Goal: Complete application form

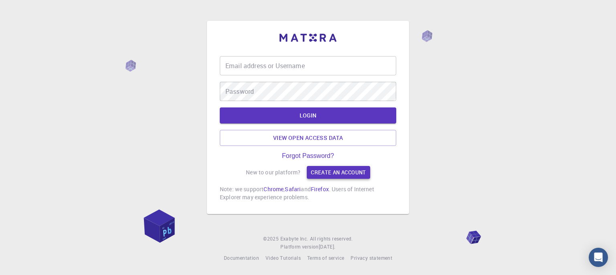
click at [356, 173] on link "Create an account" at bounding box center [338, 172] width 63 height 13
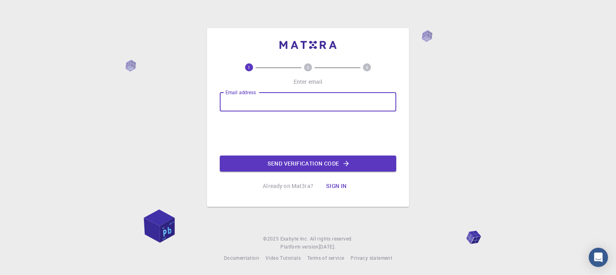
click at [324, 106] on input "Email address" at bounding box center [308, 101] width 177 height 19
type input "[EMAIL_ADDRESS][PERSON_NAME][DOMAIN_NAME]"
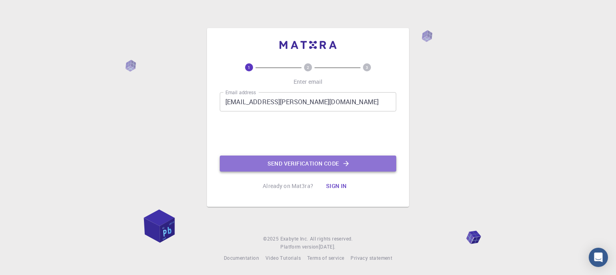
click at [299, 164] on button "Send verification code" at bounding box center [308, 164] width 177 height 16
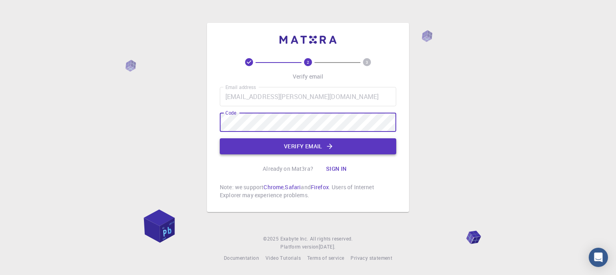
click at [305, 148] on button "Verify email" at bounding box center [308, 146] width 177 height 16
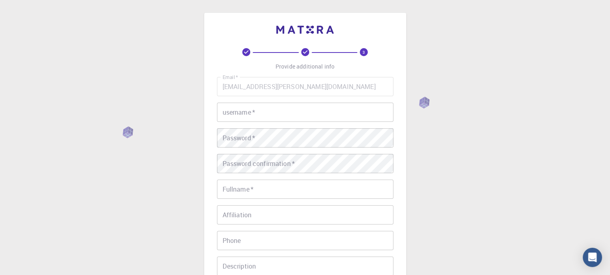
click at [259, 112] on input "username   *" at bounding box center [305, 112] width 177 height 19
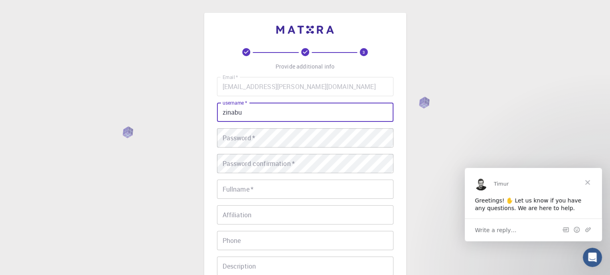
type input "zinabu"
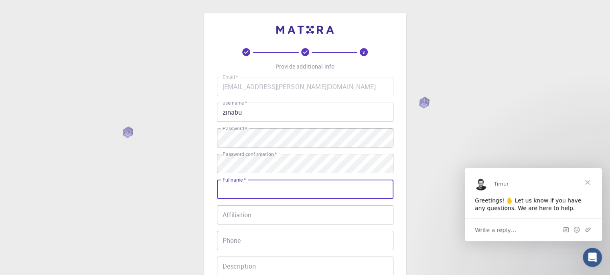
click at [268, 187] on input "Fullname   *" at bounding box center [305, 189] width 177 height 19
type input "[PERSON_NAME]"
click at [268, 213] on input "Affiliation" at bounding box center [305, 214] width 177 height 19
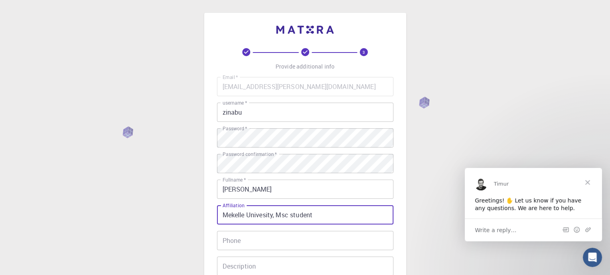
type input "Mekelle Univesity, Msc student"
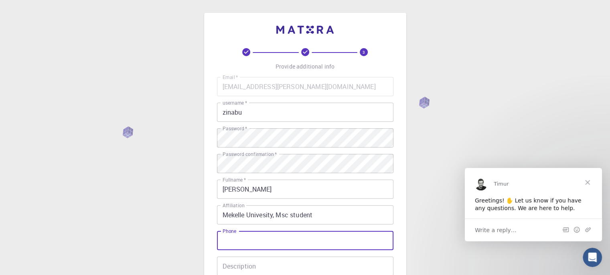
click at [278, 239] on input "Phone" at bounding box center [305, 240] width 177 height 19
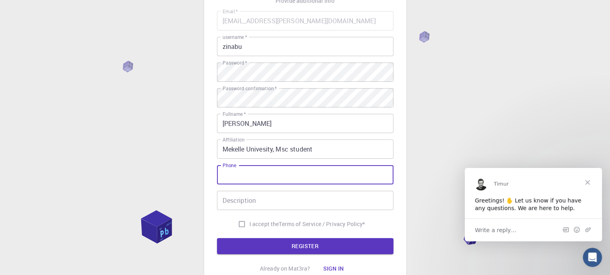
scroll to position [80, 0]
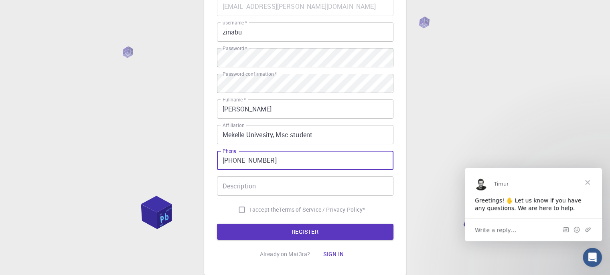
type input "[PHONE_NUMBER]"
click at [289, 186] on input "Description" at bounding box center [305, 186] width 177 height 19
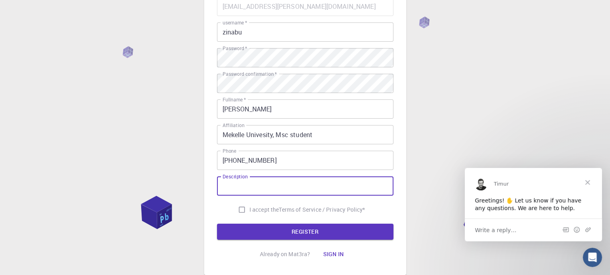
click at [241, 208] on input "I accept the Terms of Service / Privacy Policy *" at bounding box center [241, 209] width 15 height 15
checkbox input "true"
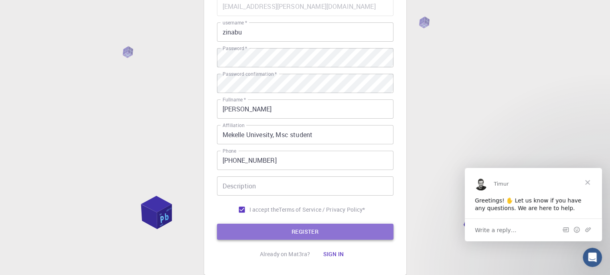
click at [321, 233] on button "REGISTER" at bounding box center [305, 232] width 177 height 16
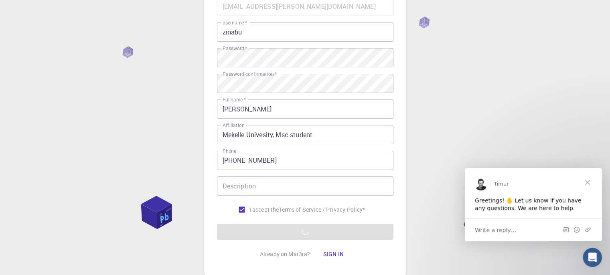
click at [319, 136] on input "Mekelle Univesity, Msc student" at bounding box center [305, 134] width 177 height 19
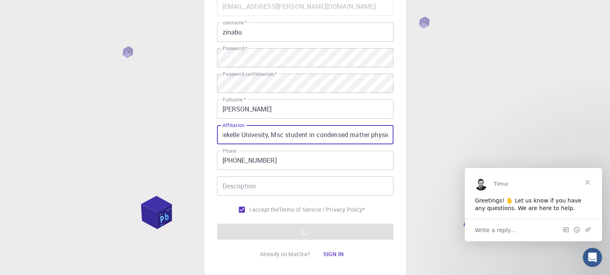
scroll to position [0, 8]
type input "Mekelle Univesity, Msc student in condensed matter physic"
click at [291, 183] on input "Description" at bounding box center [305, 186] width 177 height 19
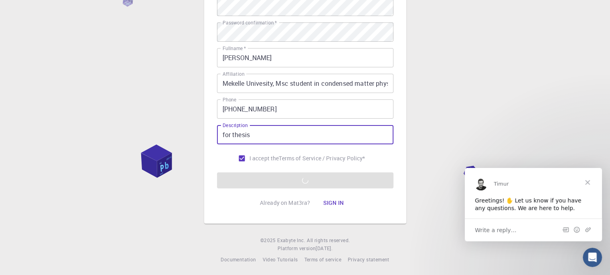
scroll to position [133, 0]
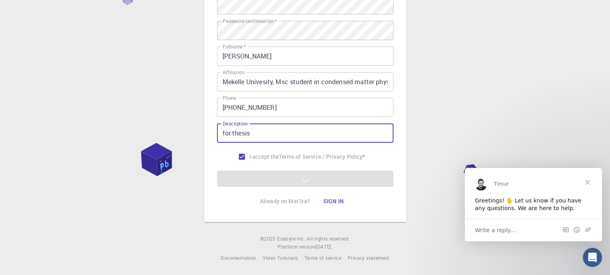
type input "for thesis"
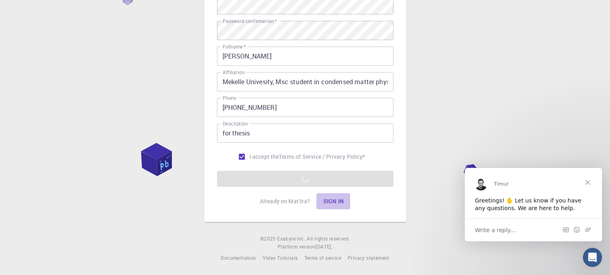
click at [329, 205] on button "Sign in" at bounding box center [334, 201] width 34 height 16
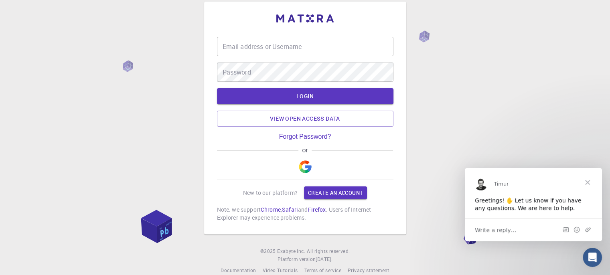
scroll to position [24, 0]
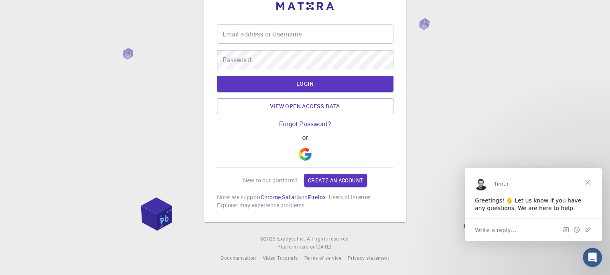
click at [257, 33] on div "Email address or Username Email address or Username" at bounding box center [305, 33] width 177 height 19
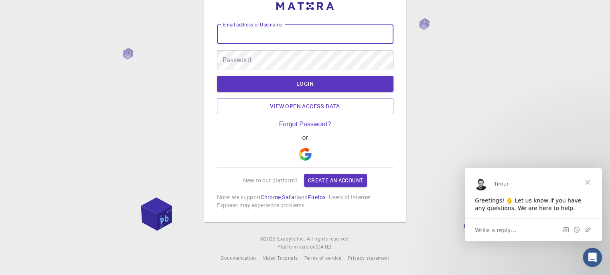
click at [332, 36] on input "Email address or Username" at bounding box center [305, 33] width 177 height 19
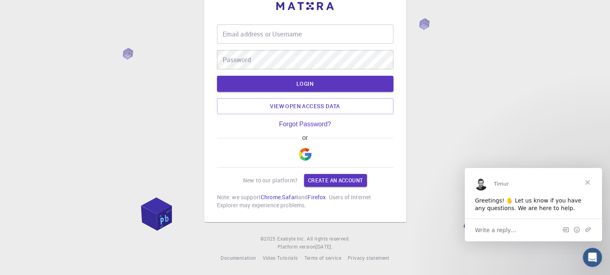
type input "zinabu"
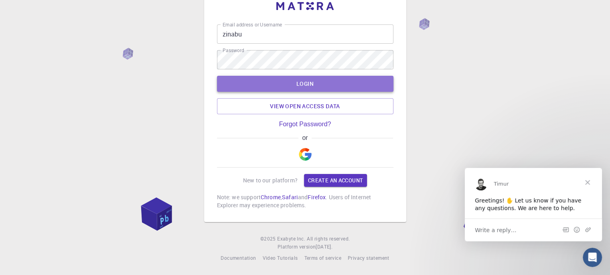
click at [313, 83] on button "LOGIN" at bounding box center [305, 84] width 177 height 16
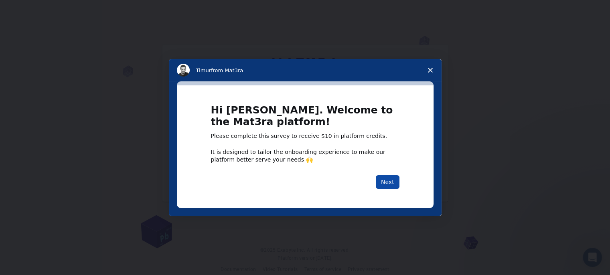
click at [384, 180] on button "Next" at bounding box center [388, 182] width 24 height 14
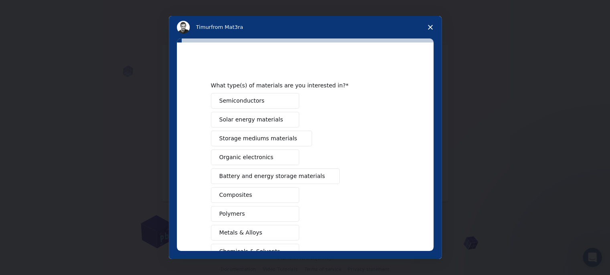
click at [281, 176] on span "Battery and energy storage materials" at bounding box center [272, 176] width 106 height 8
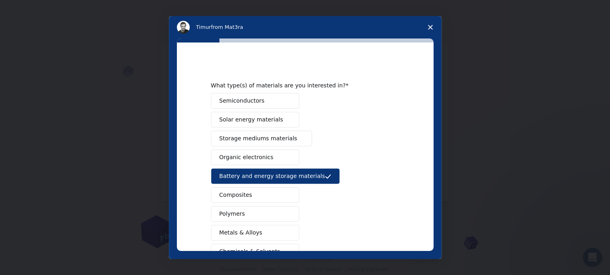
click at [262, 119] on span "Solar energy materials" at bounding box center [251, 120] width 64 height 8
click at [259, 99] on button "Semiconductors" at bounding box center [255, 101] width 88 height 16
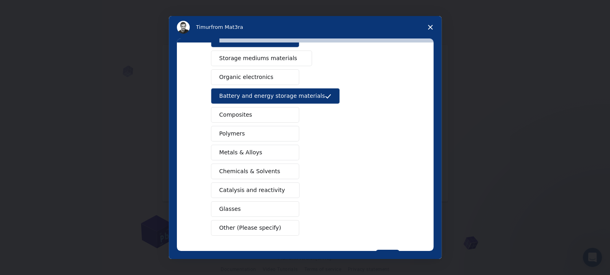
scroll to position [40, 0]
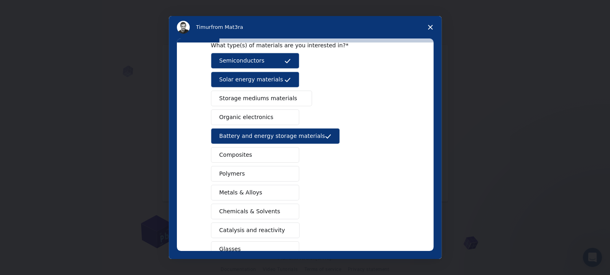
click at [260, 193] on button "Metals & Alloys" at bounding box center [255, 193] width 88 height 16
click at [257, 157] on button "Composites" at bounding box center [255, 155] width 88 height 16
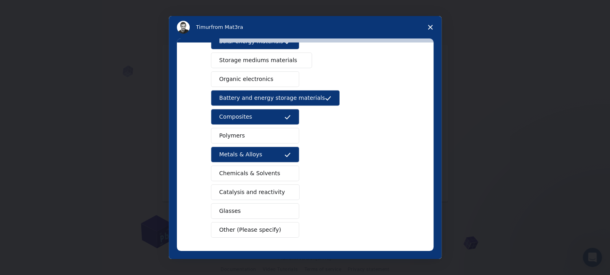
scroll to position [110, 0]
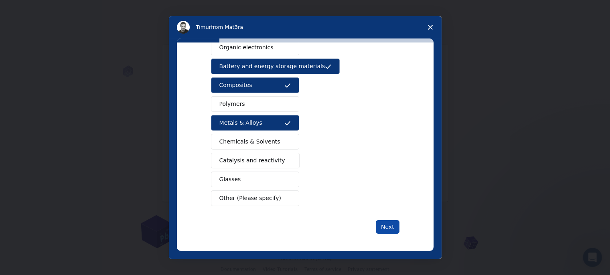
click at [390, 225] on button "Next" at bounding box center [388, 227] width 24 height 14
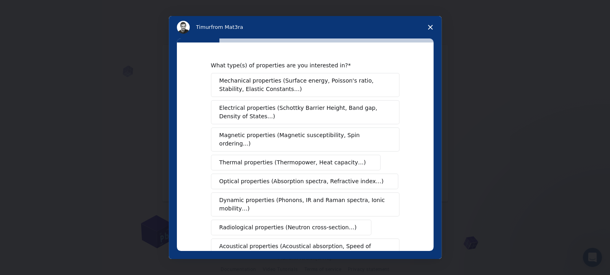
click at [315, 108] on span "Electrical properties (Schottky Barrier Height, Band gap, Density of States…)" at bounding box center [302, 112] width 167 height 17
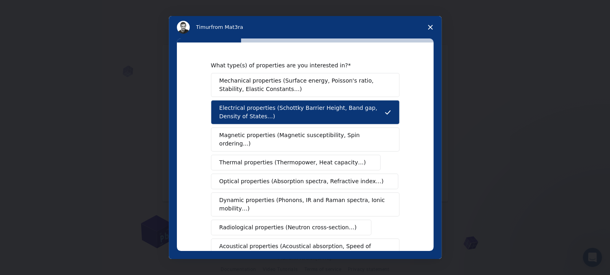
click at [298, 158] on span "Thermal properties (Thermopower, Heat capacity…)" at bounding box center [292, 162] width 147 height 8
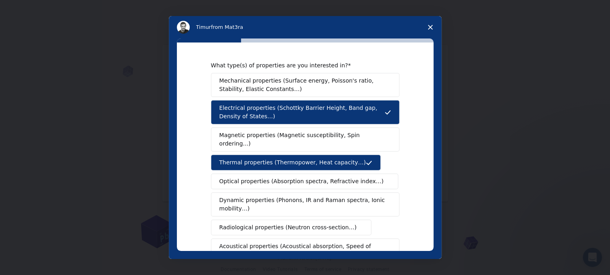
click at [287, 197] on span "Dynamic properties (Phonons, IR and Raman spectra, Ionic mobility…)" at bounding box center [302, 204] width 167 height 17
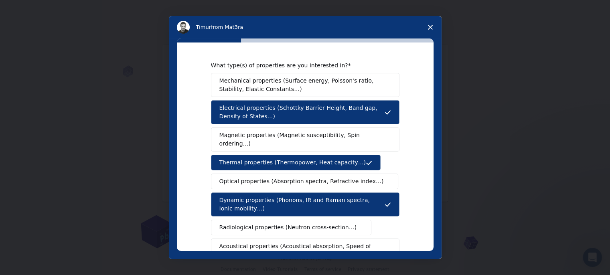
click at [260, 86] on span "Mechanical properties (Surface energy, Poisson's ratio, Stability, Elastic Cons…" at bounding box center [302, 85] width 167 height 17
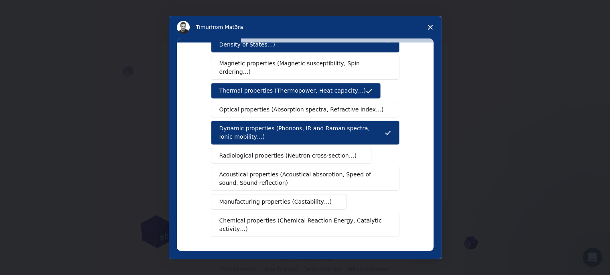
scroll to position [152, 0]
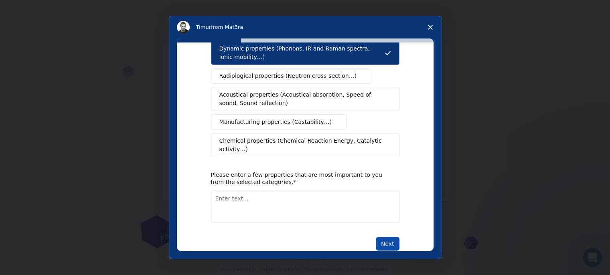
click at [381, 237] on button "Next" at bounding box center [388, 244] width 24 height 14
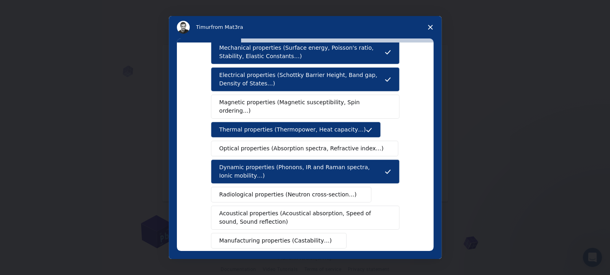
scroll to position [31, 0]
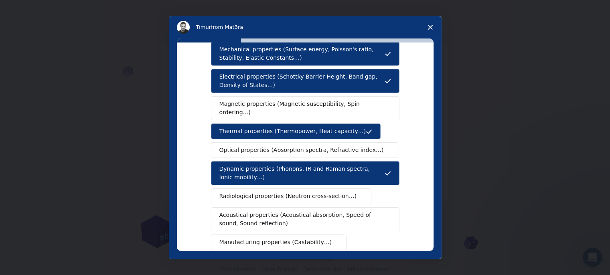
drag, startPoint x: 218, startPoint y: 47, endPoint x: 264, endPoint y: 56, distance: 46.7
click at [264, 56] on span "Mechanical properties (Surface energy, Poisson's ratio, Stability, Elastic Cons…" at bounding box center [301, 53] width 165 height 17
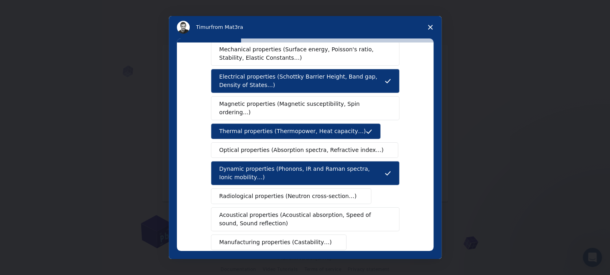
click at [223, 53] on span "Mechanical properties (Surface energy, Poisson's ratio, Stability, Elastic Cons…" at bounding box center [302, 53] width 167 height 17
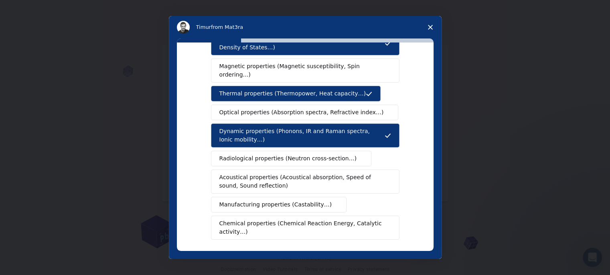
scroll to position [120, 0]
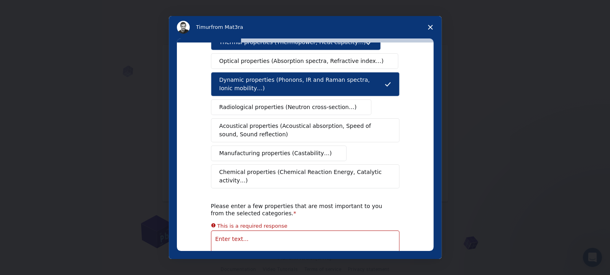
click at [274, 231] on textarea "Enter text..." at bounding box center [305, 247] width 189 height 33
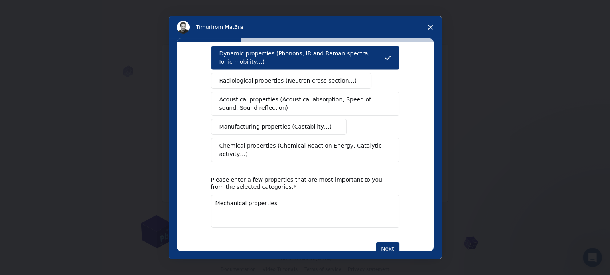
scroll to position [152, 0]
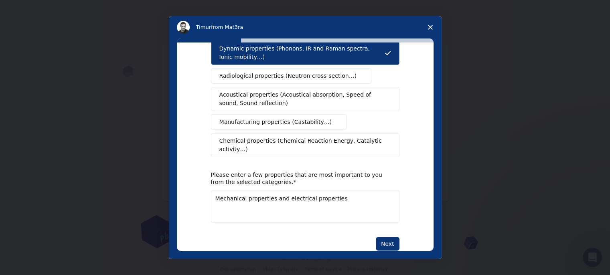
type textarea "Mechanical properties and electrical properties"
click at [264, 118] on span "Manufacturing properties (Castability…)" at bounding box center [275, 122] width 113 height 8
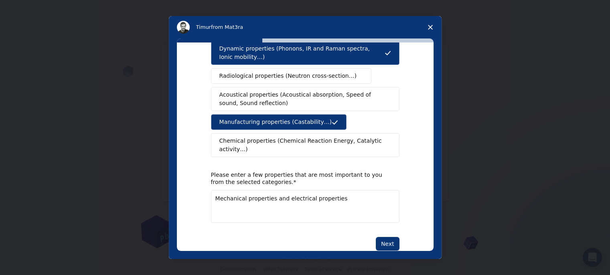
scroll to position [11, 0]
click at [385, 237] on button "Next" at bounding box center [388, 244] width 24 height 14
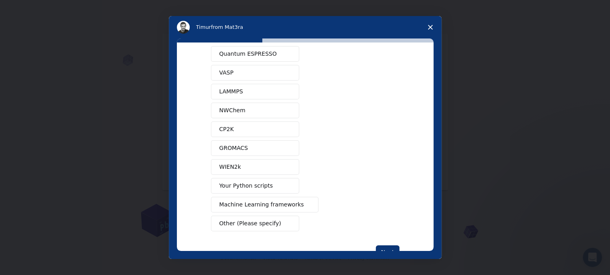
scroll to position [13, 0]
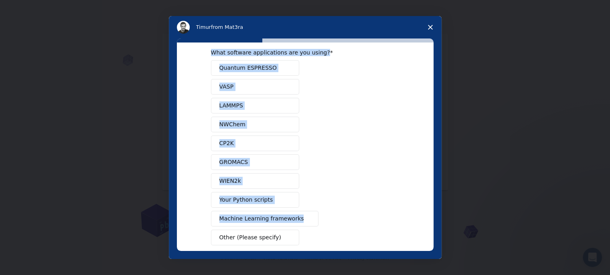
drag, startPoint x: 207, startPoint y: 52, endPoint x: 294, endPoint y: 223, distance: 192.5
click at [294, 223] on div "What software applications are you using? Quantum ESPRESSO VASP LAMMPS NWChem C…" at bounding box center [305, 147] width 257 height 209
copy div "What software applications are you using? Quantum ESPRESSO VASP LAMMPS NWChem C…"
click at [316, 95] on div "Quantum ESPRESSO VASP LAMMPS NWChem CP2K GROMACS WIEN2k Your Python scripts Mac…" at bounding box center [305, 152] width 189 height 185
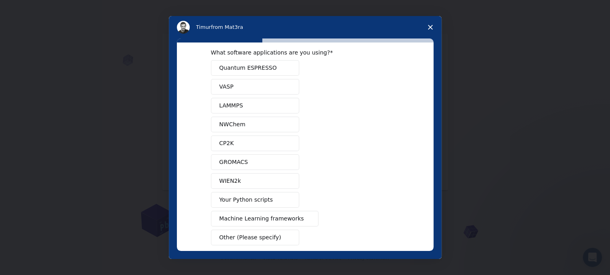
click at [265, 65] on span "Quantum ESPRESSO" at bounding box center [247, 68] width 57 height 8
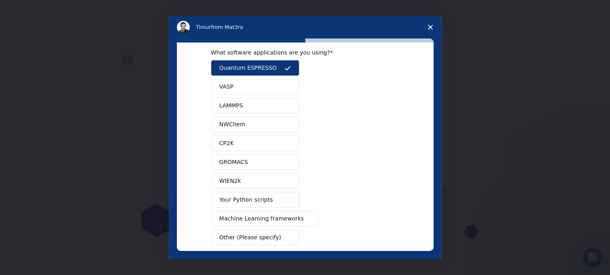
click at [244, 82] on button "VASP" at bounding box center [255, 87] width 88 height 16
click at [233, 103] on span "LAMMPS" at bounding box center [231, 106] width 24 height 8
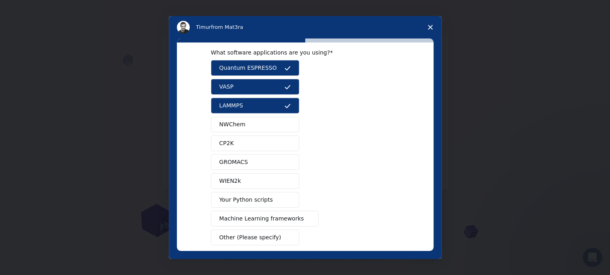
scroll to position [53, 0]
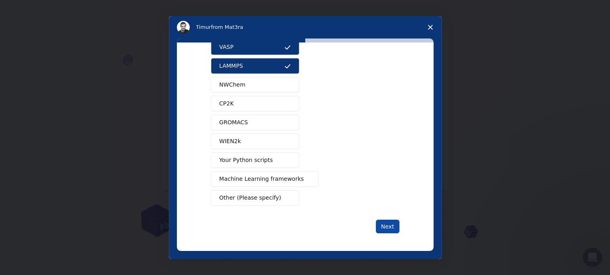
click at [387, 227] on button "Next" at bounding box center [388, 227] width 24 height 14
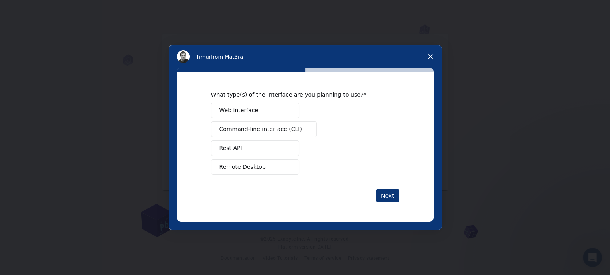
scroll to position [0, 0]
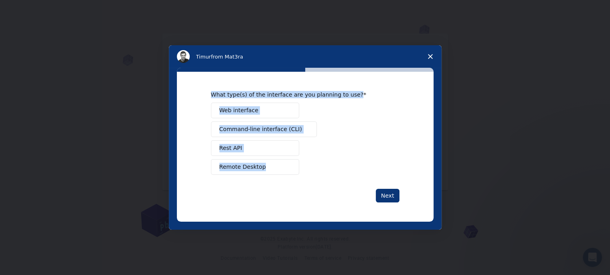
drag, startPoint x: 211, startPoint y: 95, endPoint x: 274, endPoint y: 174, distance: 100.4
click at [274, 174] on div "What type(s) of the interface are you planning to use? Web interface Command-li…" at bounding box center [305, 132] width 189 height 83
copy div "What type(s) of the interface are you planning to use? Web interface Command-li…"
click at [374, 151] on div "Web interface Command-line interface (CLI) Rest API Remote Desktop" at bounding box center [305, 139] width 189 height 72
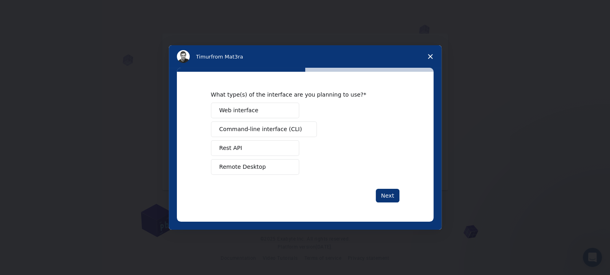
click at [221, 128] on span "Command-line interface (CLI)" at bounding box center [260, 129] width 83 height 8
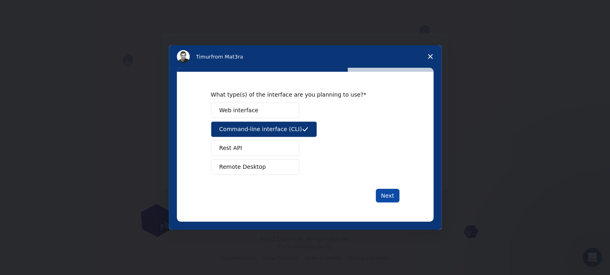
click at [386, 195] on button "Next" at bounding box center [388, 196] width 24 height 14
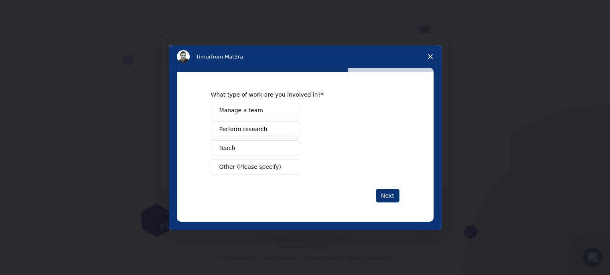
click at [237, 131] on span "Perform research" at bounding box center [243, 129] width 48 height 8
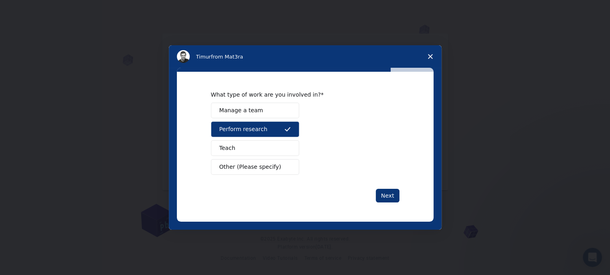
click at [228, 147] on span "Teach" at bounding box center [227, 148] width 16 height 8
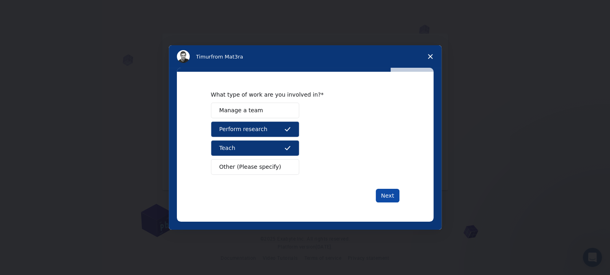
click at [390, 196] on button "Next" at bounding box center [388, 196] width 24 height 14
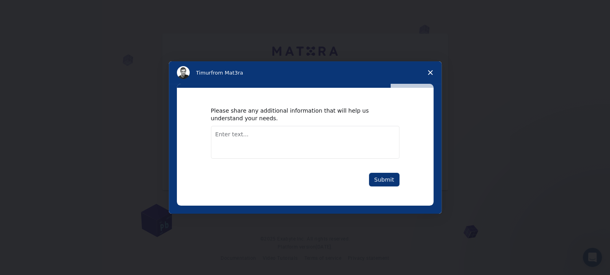
click at [223, 140] on textarea "Enter text..." at bounding box center [305, 142] width 189 height 33
type textarea "i"
type textarea "B"
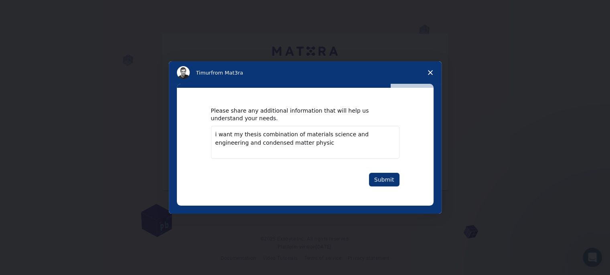
click at [295, 148] on textarea "i want my thesis combination of materials science and engineering and condensed…" at bounding box center [305, 142] width 189 height 33
click at [297, 146] on textarea "i want my thesis combination of materials science and engineering and condensed…" at bounding box center [305, 142] width 189 height 33
click at [321, 145] on textarea "i want my thesis combination of materials science and engineering and condensed…" at bounding box center [305, 142] width 189 height 33
type textarea "i want my thesis combination of materials science and engineering and condensed…"
drag, startPoint x: 213, startPoint y: 136, endPoint x: 331, endPoint y: 141, distance: 117.7
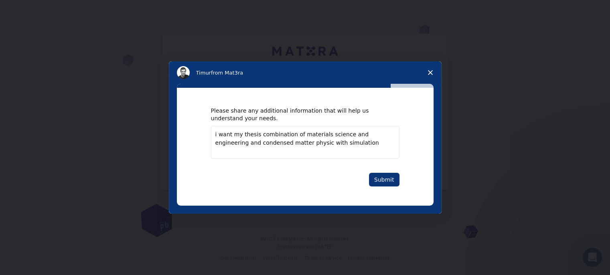
click at [331, 141] on textarea "i want my thesis combination of materials science and engineering and condensed…" at bounding box center [305, 142] width 189 height 33
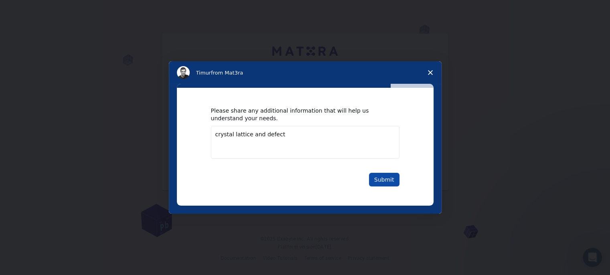
type textarea "crystal lattice and defect"
click at [382, 182] on button "Submit" at bounding box center [384, 180] width 30 height 14
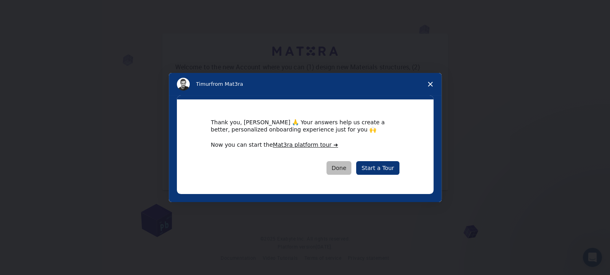
click at [350, 169] on button "Done" at bounding box center [339, 168] width 25 height 14
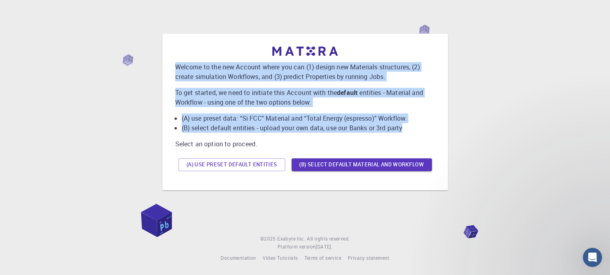
drag, startPoint x: 177, startPoint y: 66, endPoint x: 410, endPoint y: 123, distance: 240.8
click at [410, 123] on div "Welcome to the new Account where you can (1) design new Materials structures, (…" at bounding box center [305, 111] width 260 height 128
copy div "Welcome to the new Account where you can (1) design new Materials structures, (…"
